Goal: Navigation & Orientation: Find specific page/section

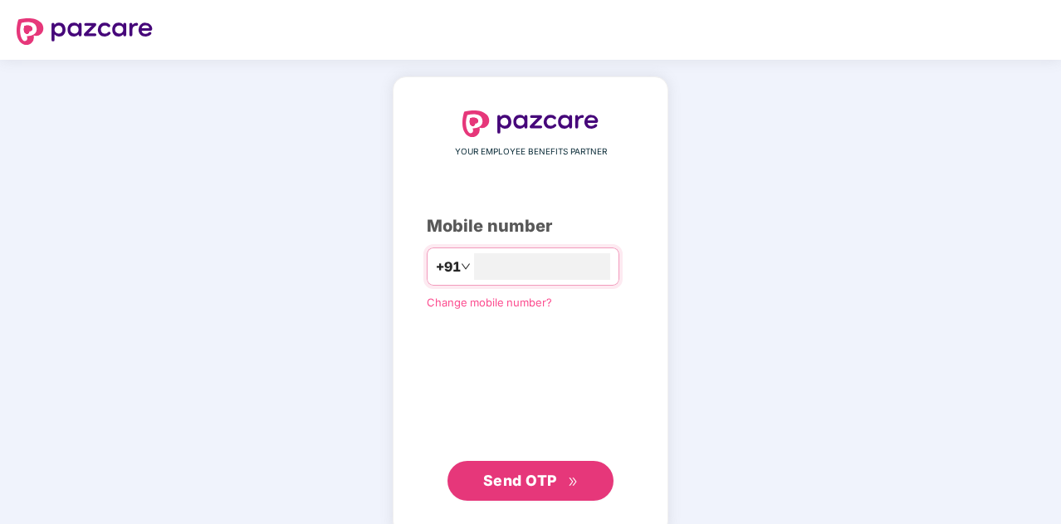
type input "**********"
click at [483, 482] on span "Send OTP" at bounding box center [520, 479] width 74 height 17
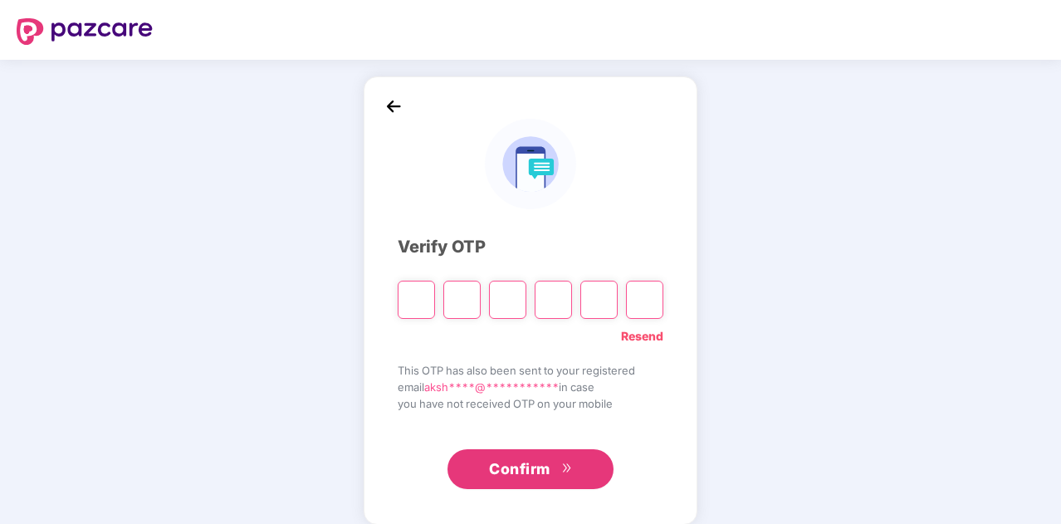
type input "*"
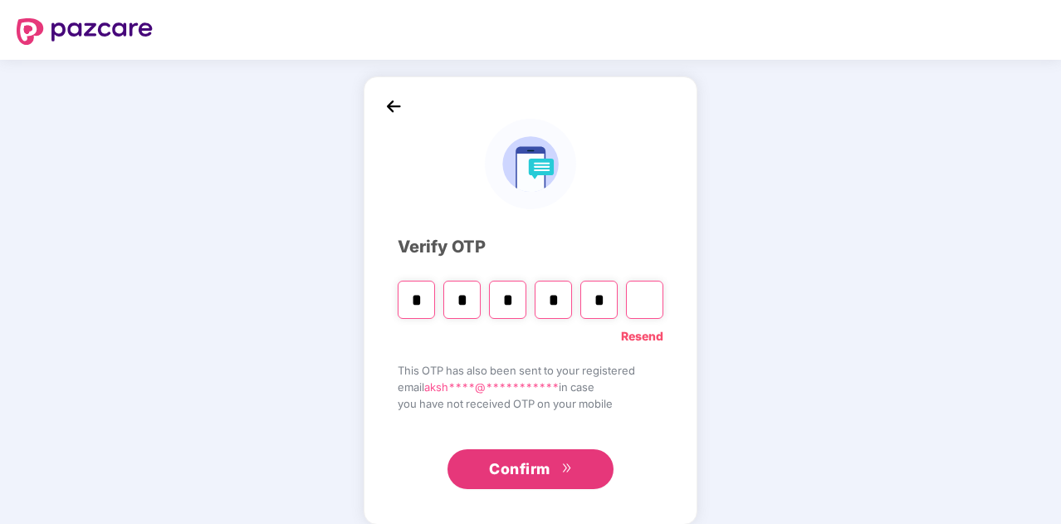
type input "*"
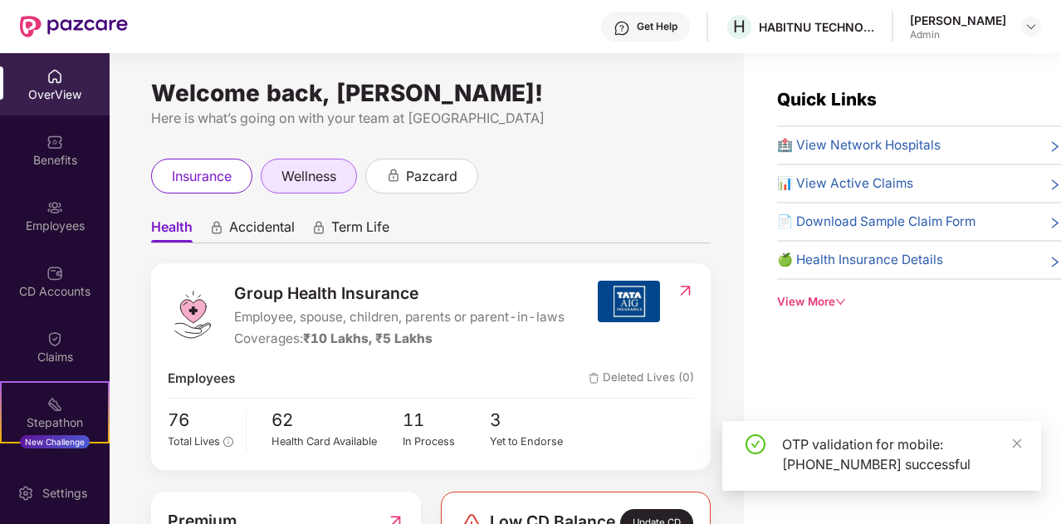
click at [304, 172] on span "wellness" at bounding box center [308, 176] width 55 height 21
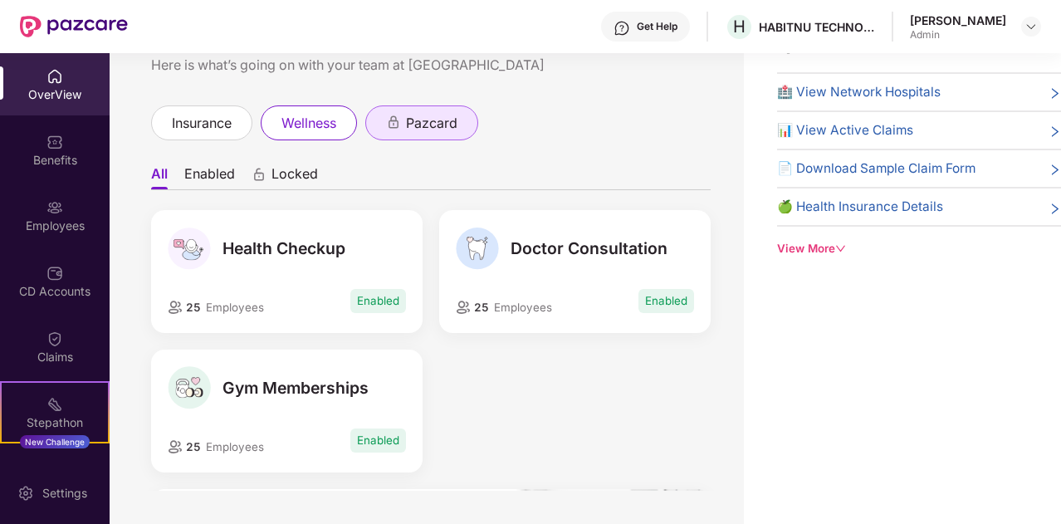
click at [418, 137] on div "pazcard" at bounding box center [421, 122] width 113 height 35
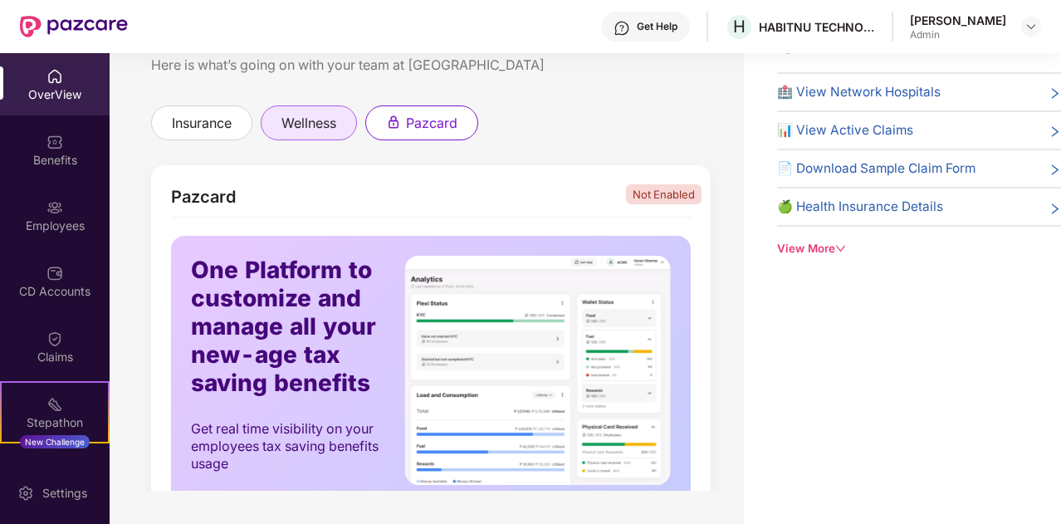
click at [281, 118] on div "wellness" at bounding box center [309, 122] width 96 height 35
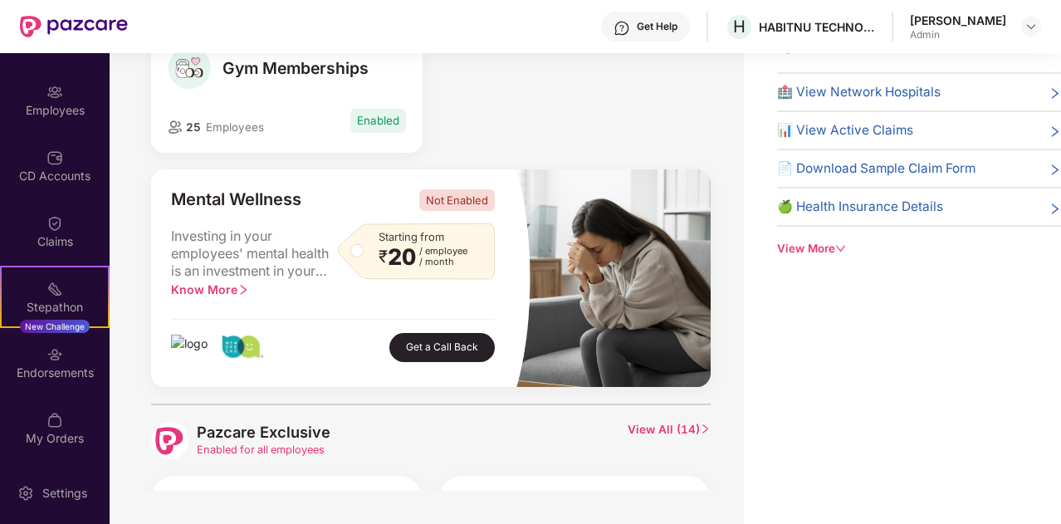
scroll to position [322, 0]
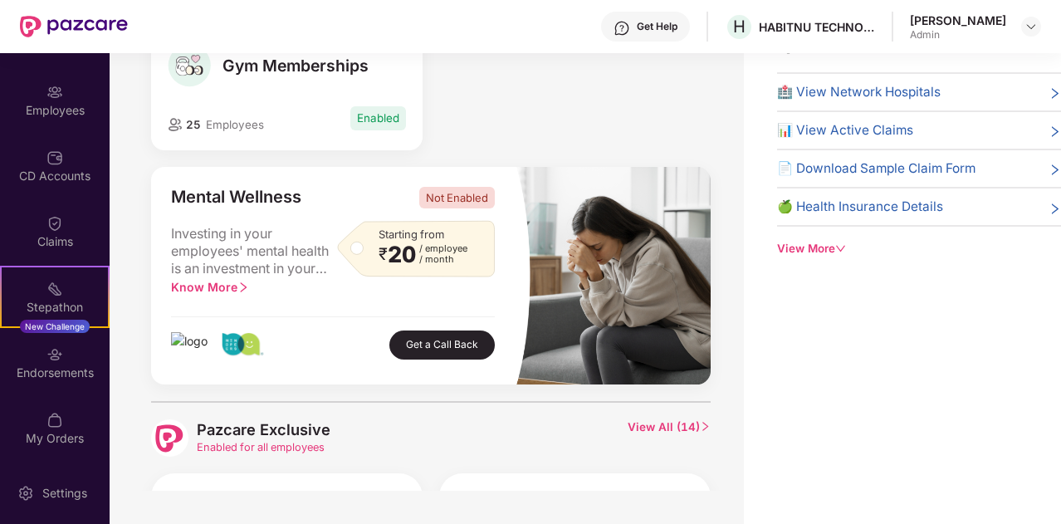
click at [139, 310] on div "Welcome back, [PERSON_NAME]! Here is what’s going on with your team at Pazcare …" at bounding box center [427, 245] width 634 height 490
